Goal: Ask a question

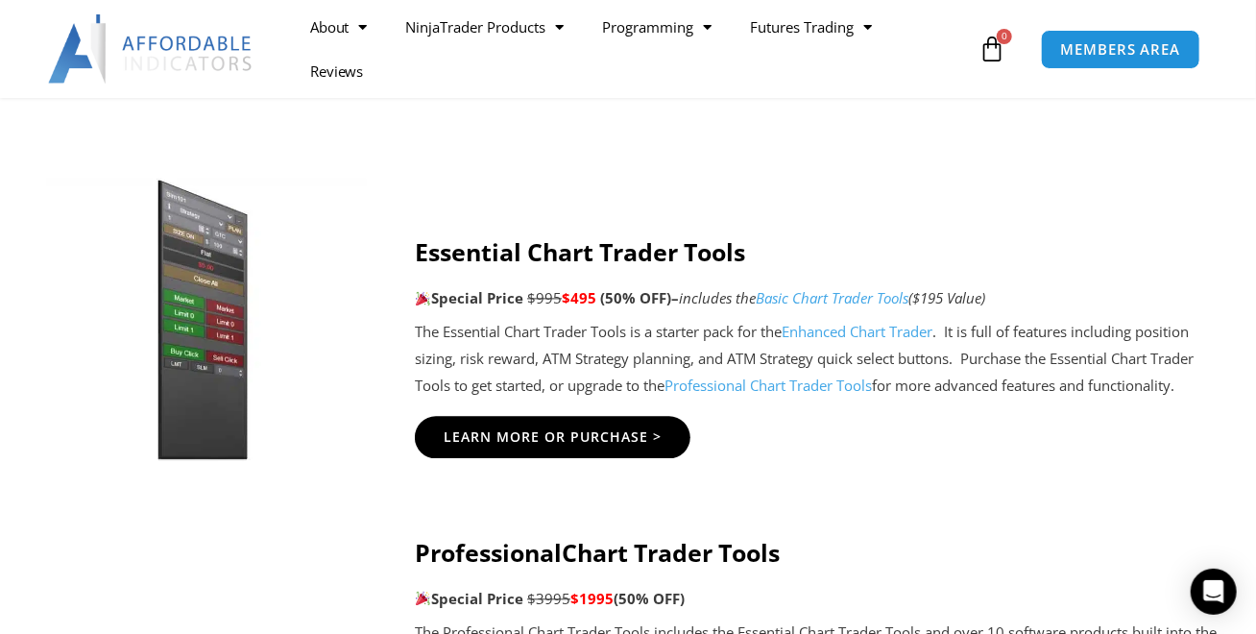
scroll to position [1535, 0]
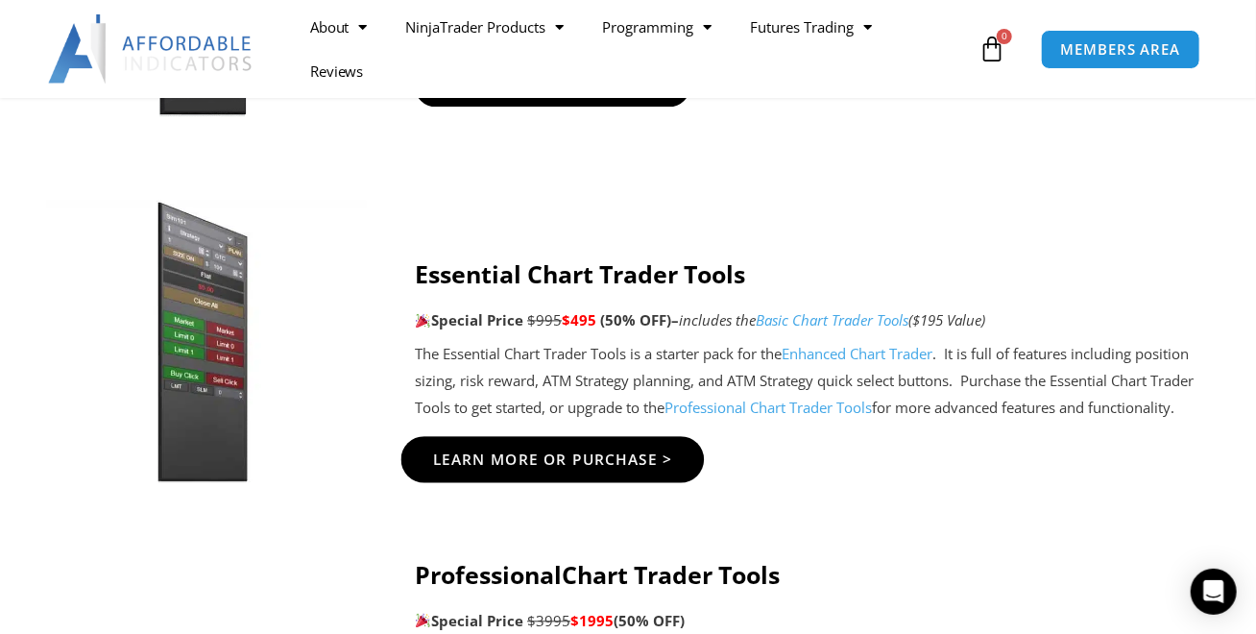
click at [613, 460] on span "Learn More Or Purchase >" at bounding box center [553, 460] width 240 height 14
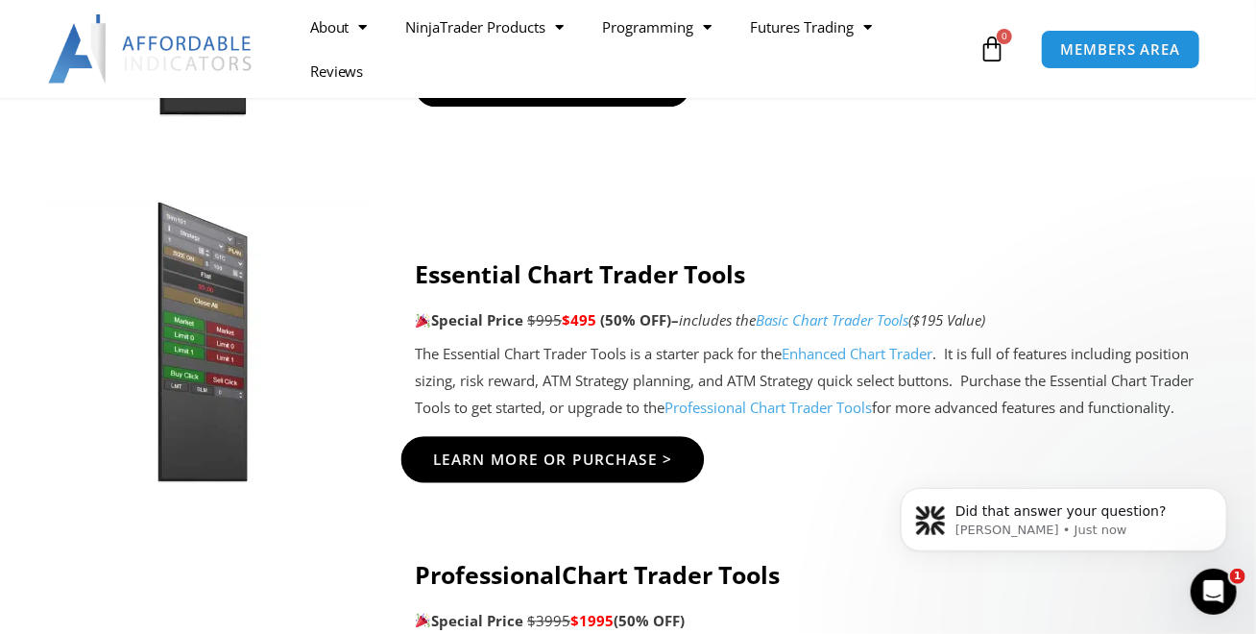
scroll to position [0, 0]
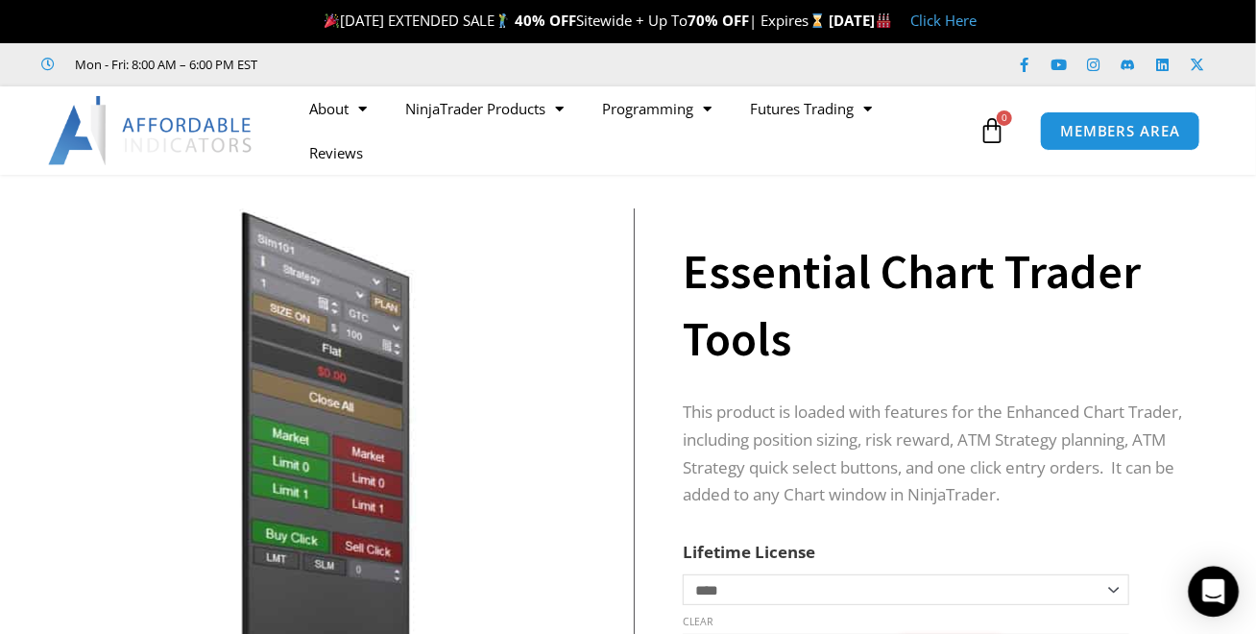
click at [1217, 594] on icon "Open Intercom Messenger" at bounding box center [1213, 591] width 22 height 25
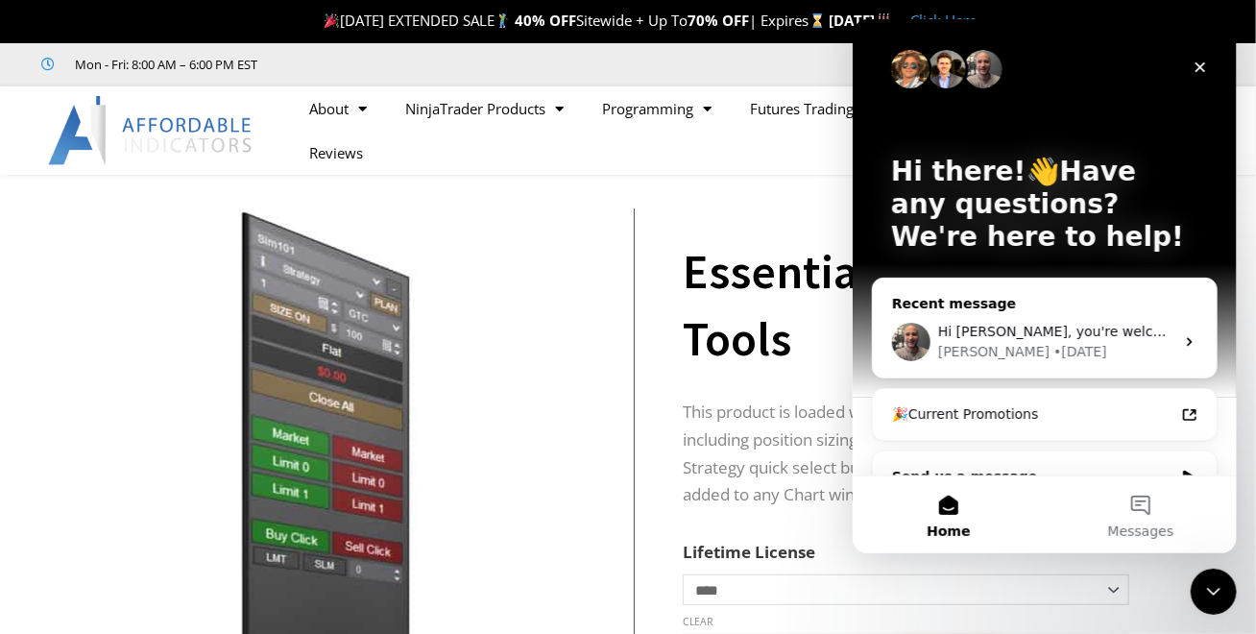
scroll to position [35, 0]
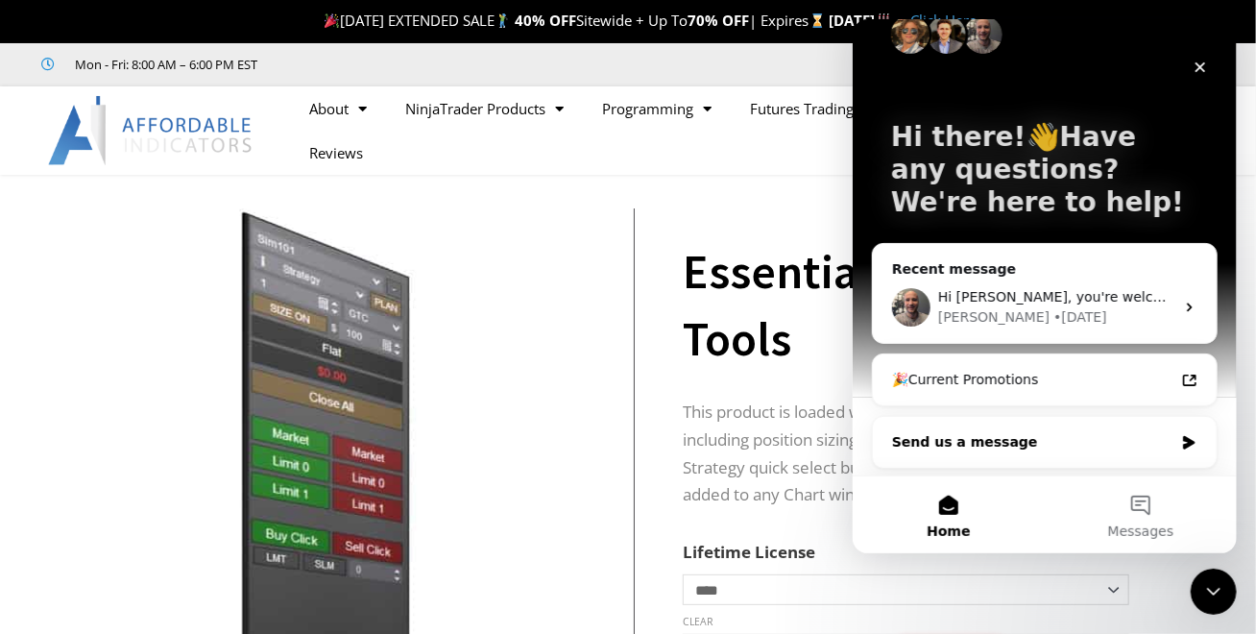
click at [977, 435] on div "Send us a message" at bounding box center [1031, 442] width 281 height 20
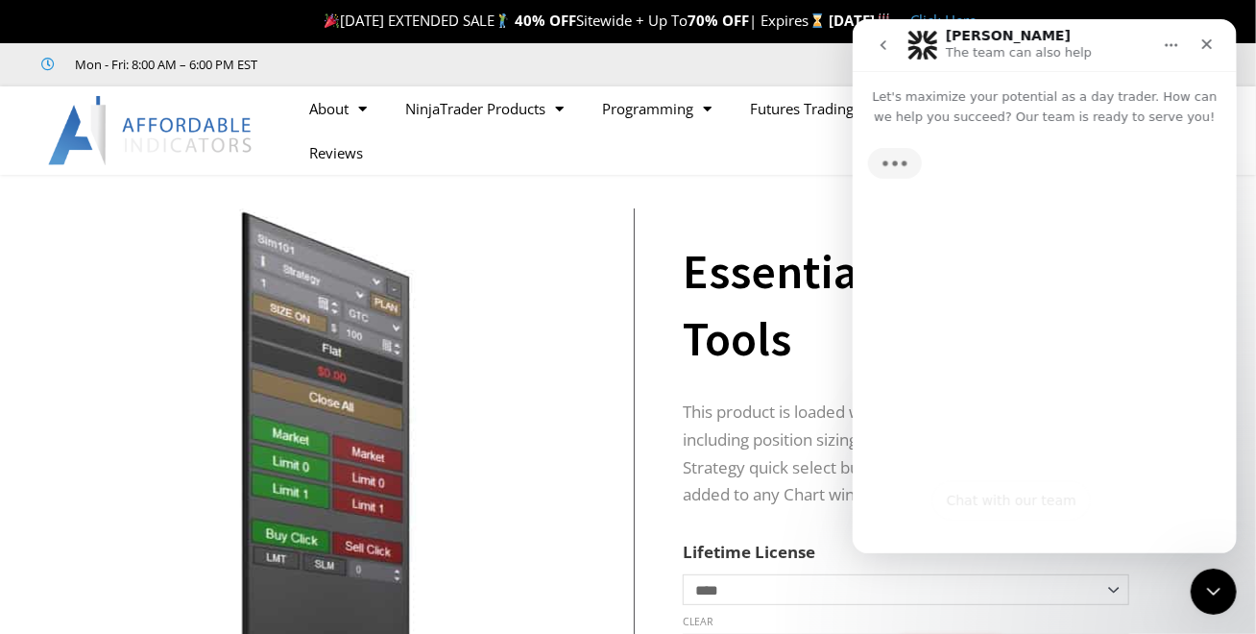
scroll to position [0, 0]
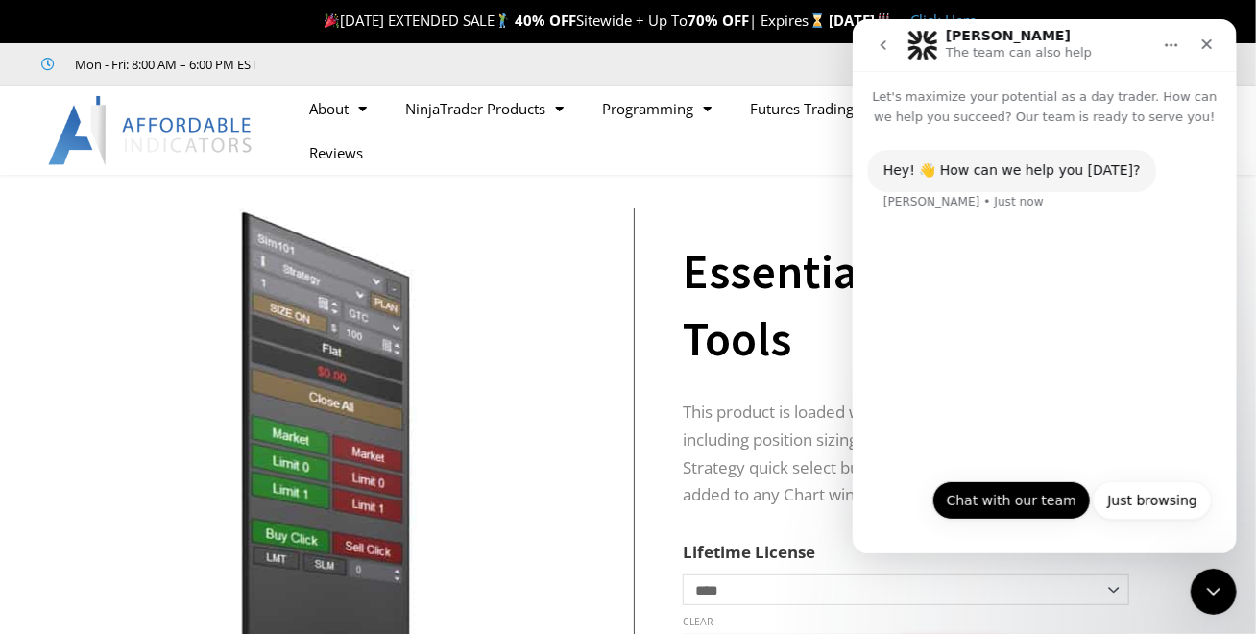
click at [1020, 501] on button "Chat with our team" at bounding box center [1010, 500] width 158 height 38
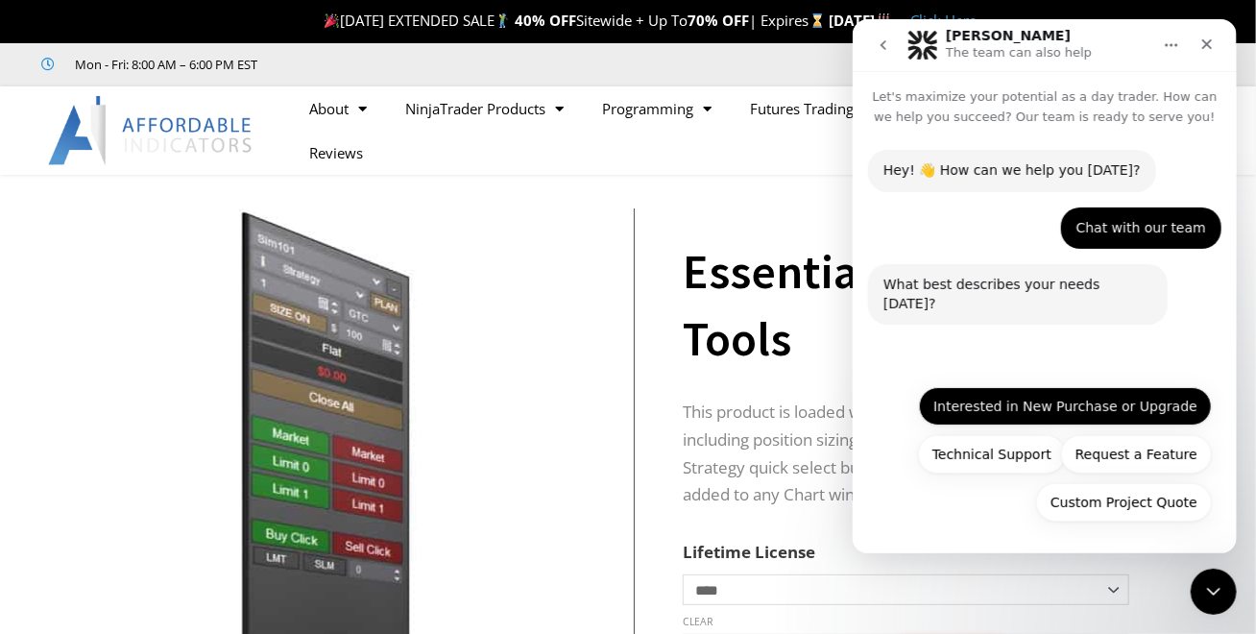
click at [1072, 396] on button "Interested in New Purchase or Upgrade" at bounding box center [1064, 406] width 293 height 38
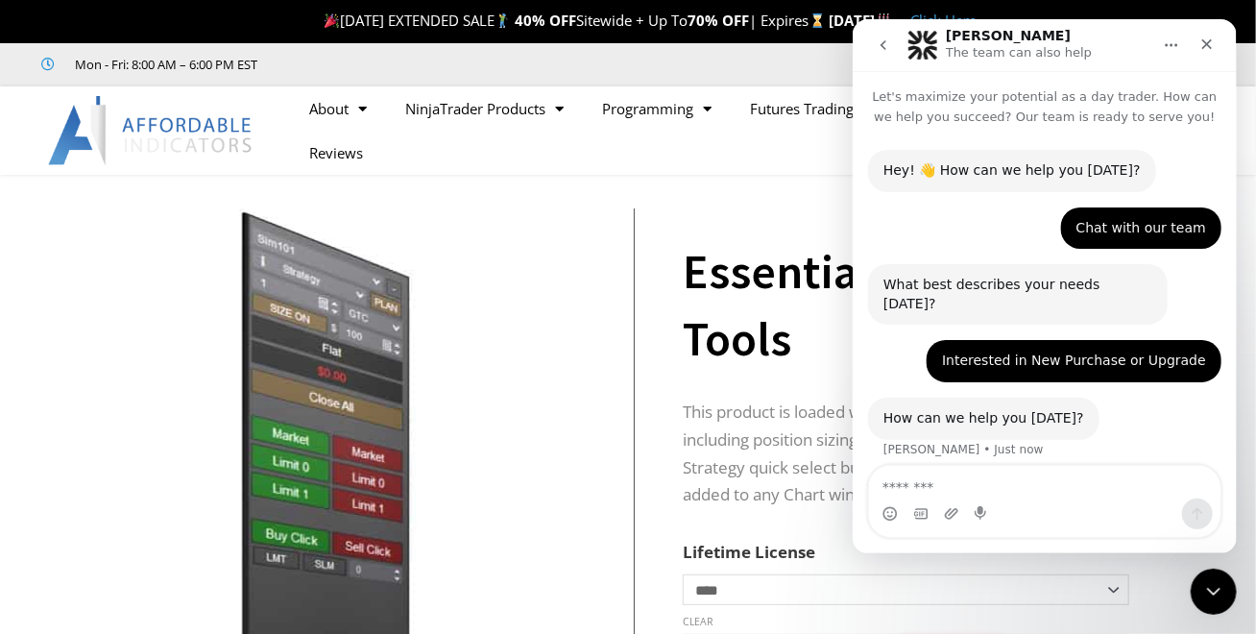
click at [972, 486] on textarea "Message…" at bounding box center [1043, 482] width 351 height 33
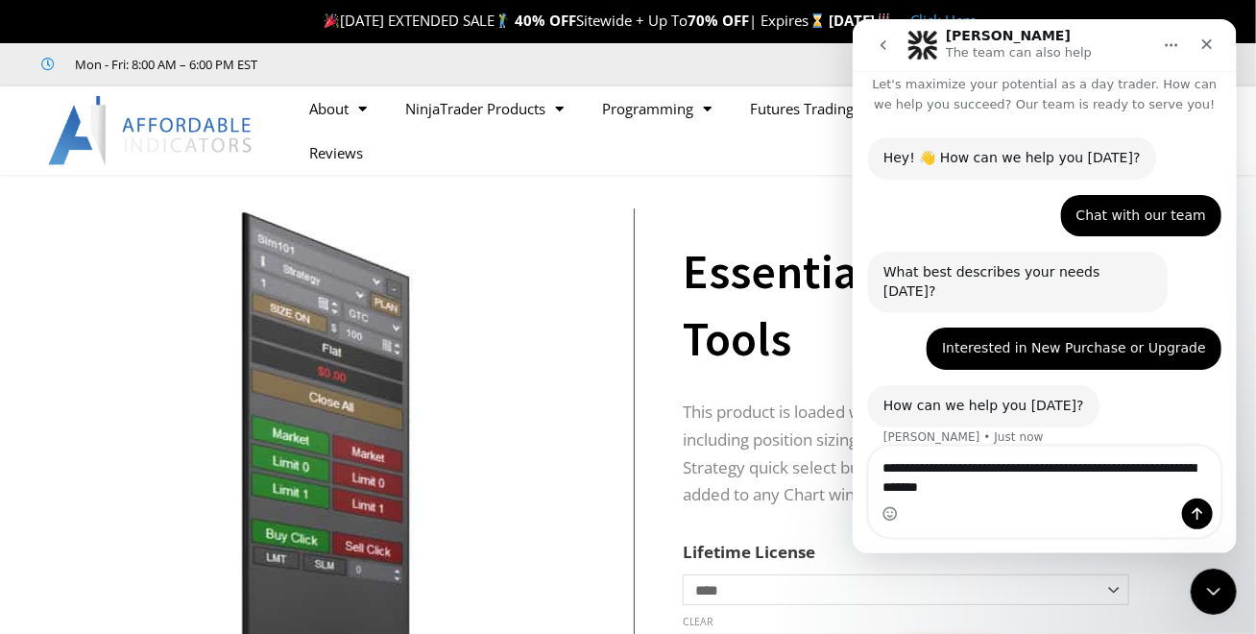
type textarea "**********"
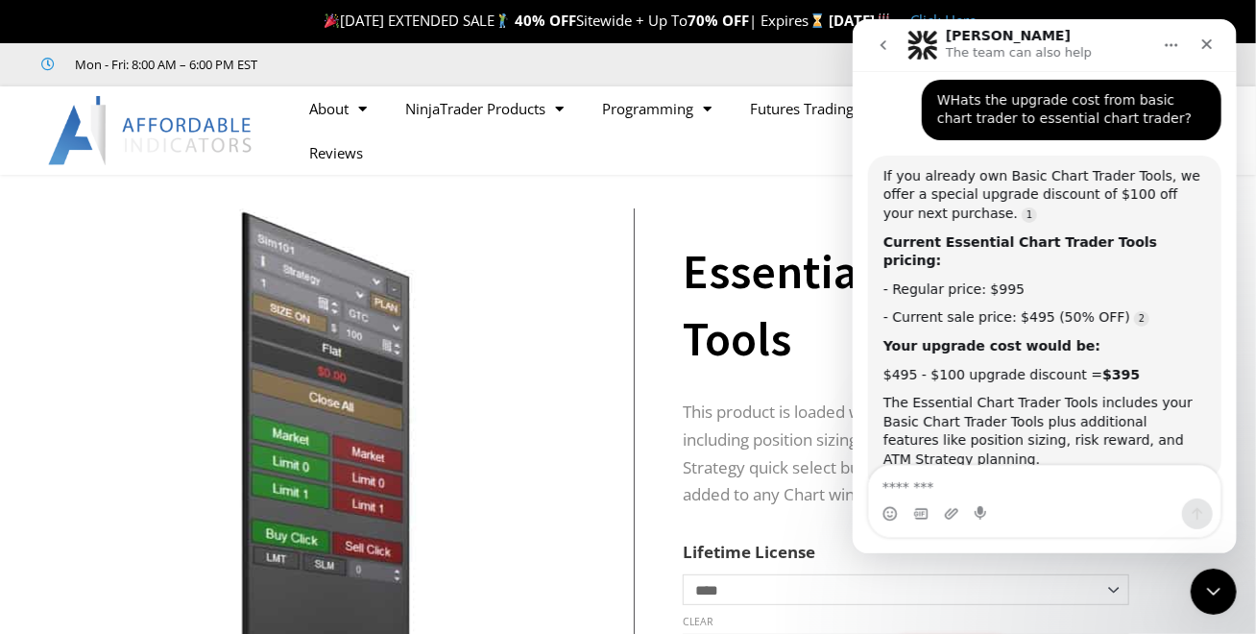
scroll to position [428, 0]
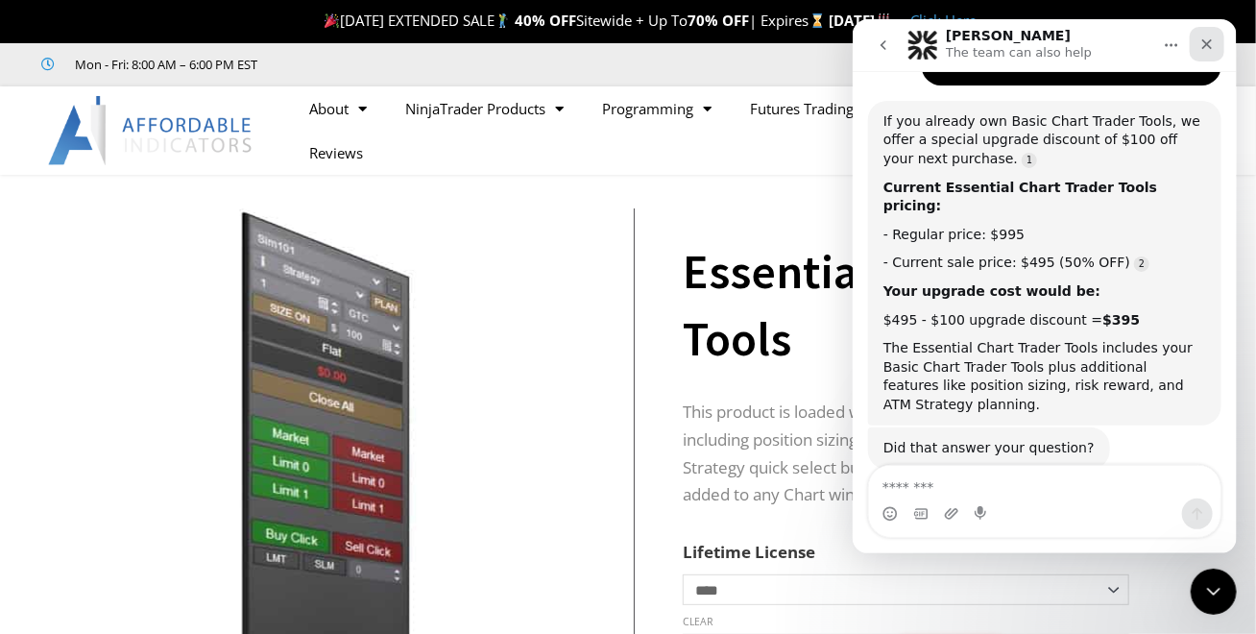
click at [1204, 44] on icon "Close" at bounding box center [1205, 43] width 15 height 15
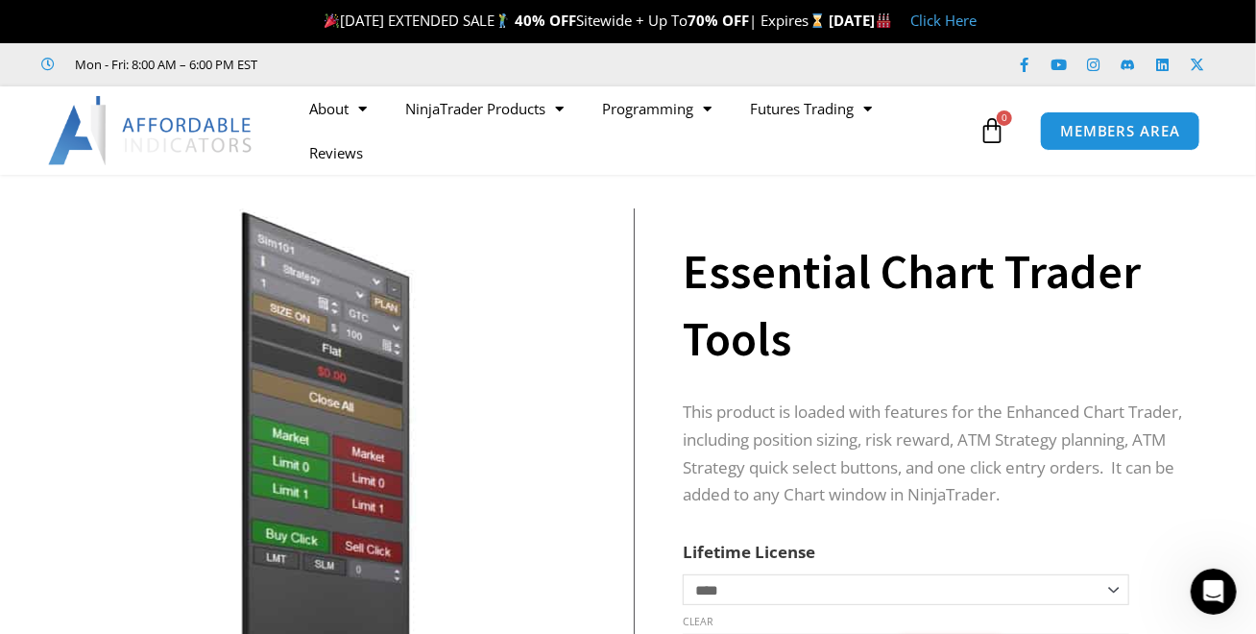
scroll to position [435, 0]
